Goal: Find specific page/section: Find specific page/section

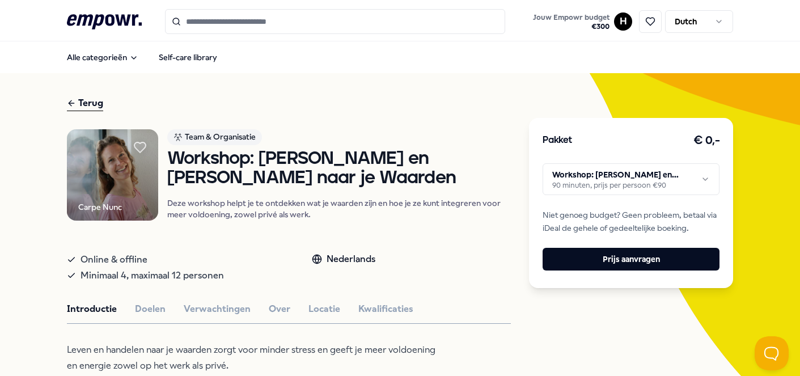
scroll to position [586, 0]
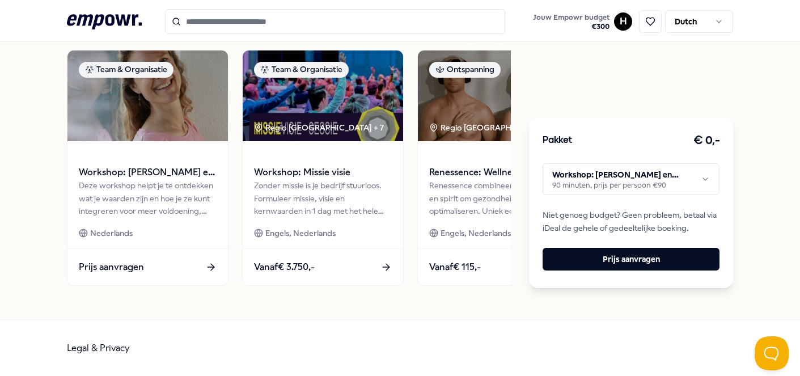
click at [97, 1] on header ".empowr-logo_svg__cls-1{fill:#03032f} Jouw Empowr budget € 300 H Dutch" at bounding box center [400, 20] width 800 height 41
click at [98, 11] on icon ".empowr-logo_svg__cls-1{fill:#03032f}" at bounding box center [104, 21] width 75 height 21
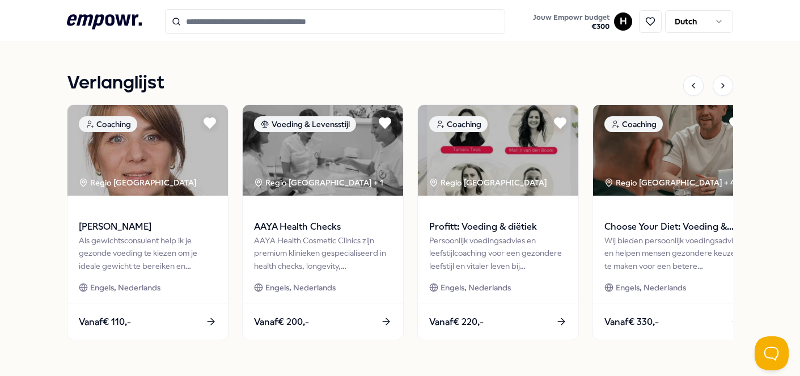
scroll to position [492, 0]
